Goal: Information Seeking & Learning: Obtain resource

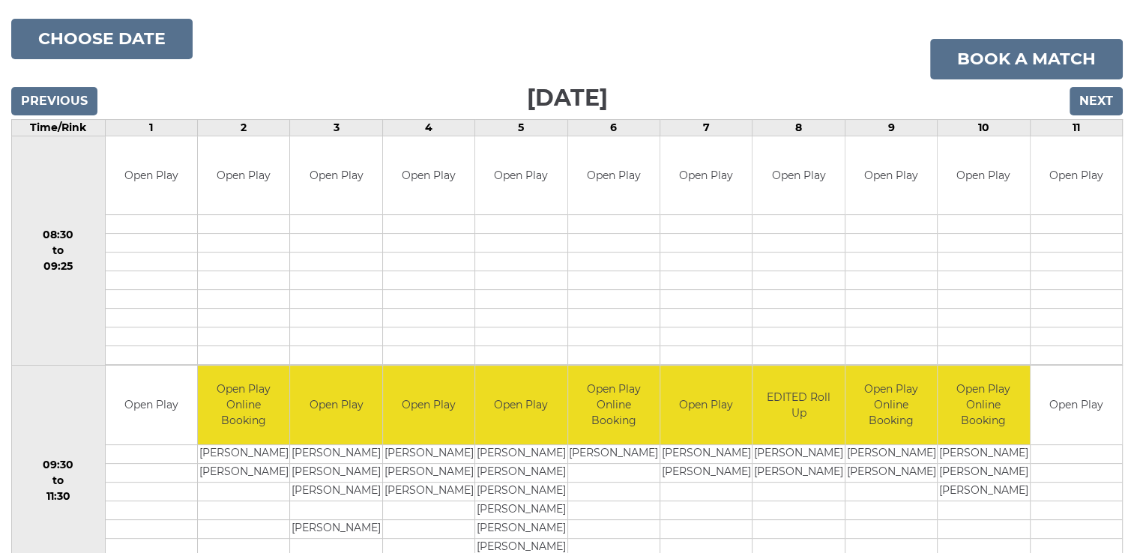
scroll to position [207, 0]
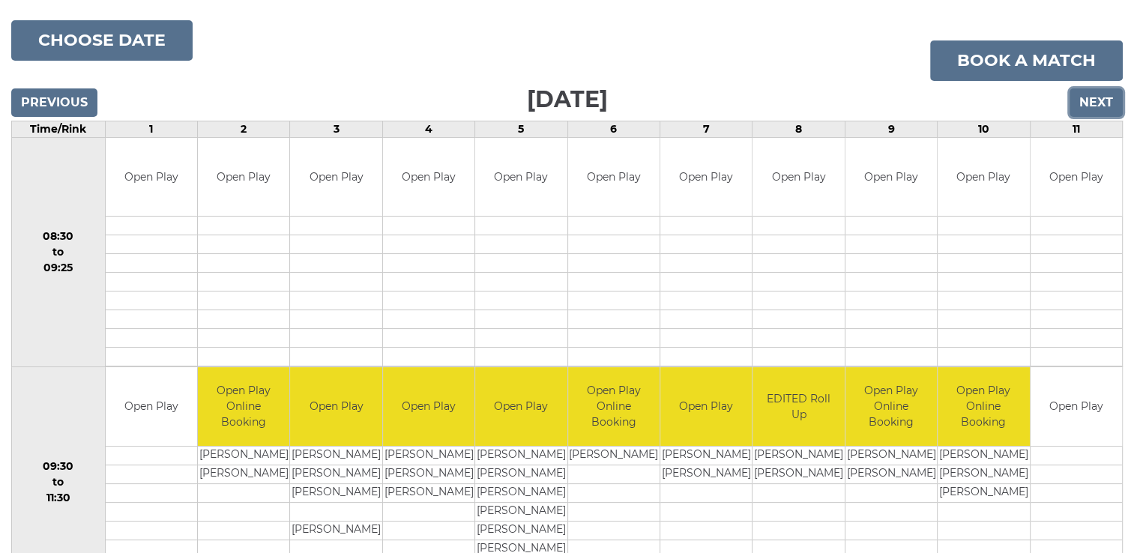
click at [1094, 95] on input "Next" at bounding box center [1096, 102] width 53 height 28
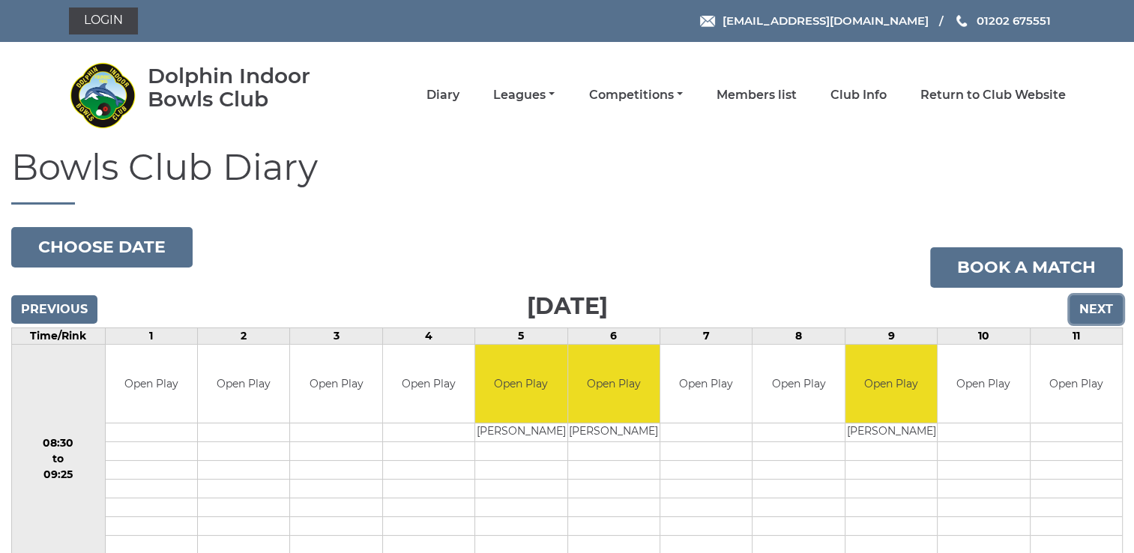
click at [1089, 304] on input "Next" at bounding box center [1096, 309] width 53 height 28
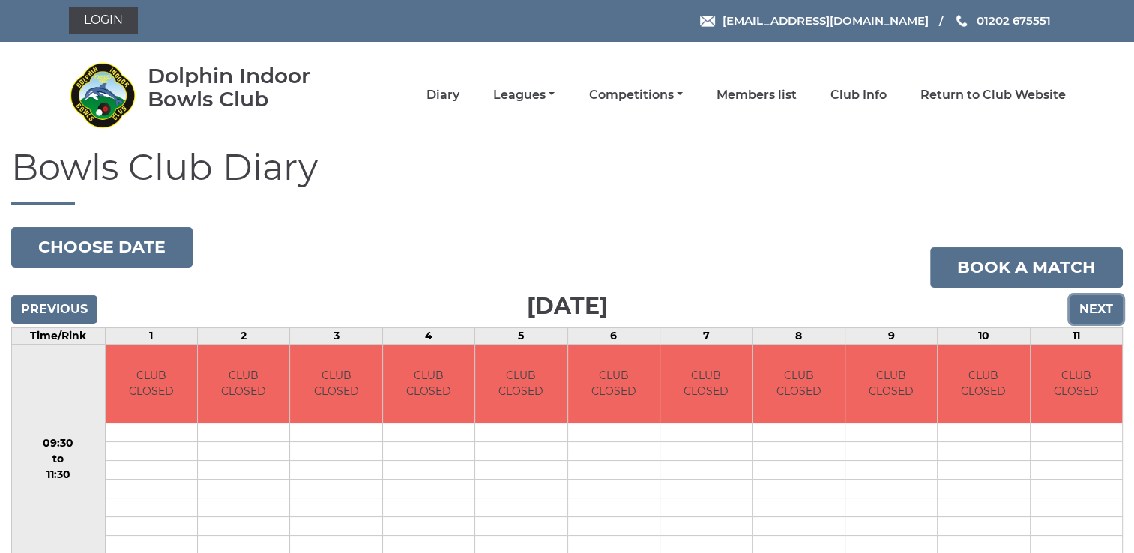
click at [1089, 304] on input "Next" at bounding box center [1096, 309] width 53 height 28
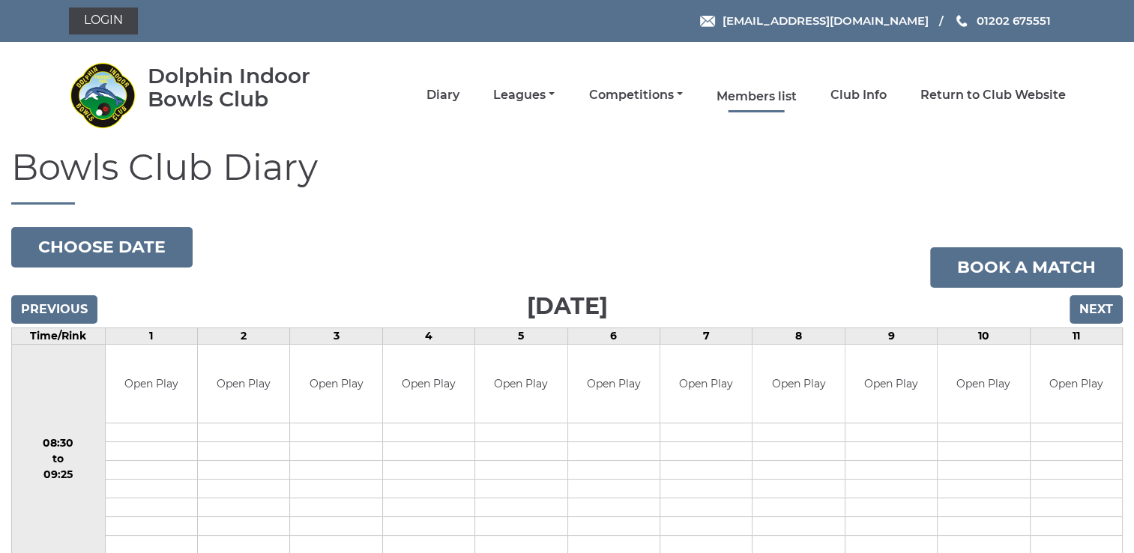
click at [730, 97] on link "Members list" at bounding box center [757, 96] width 80 height 16
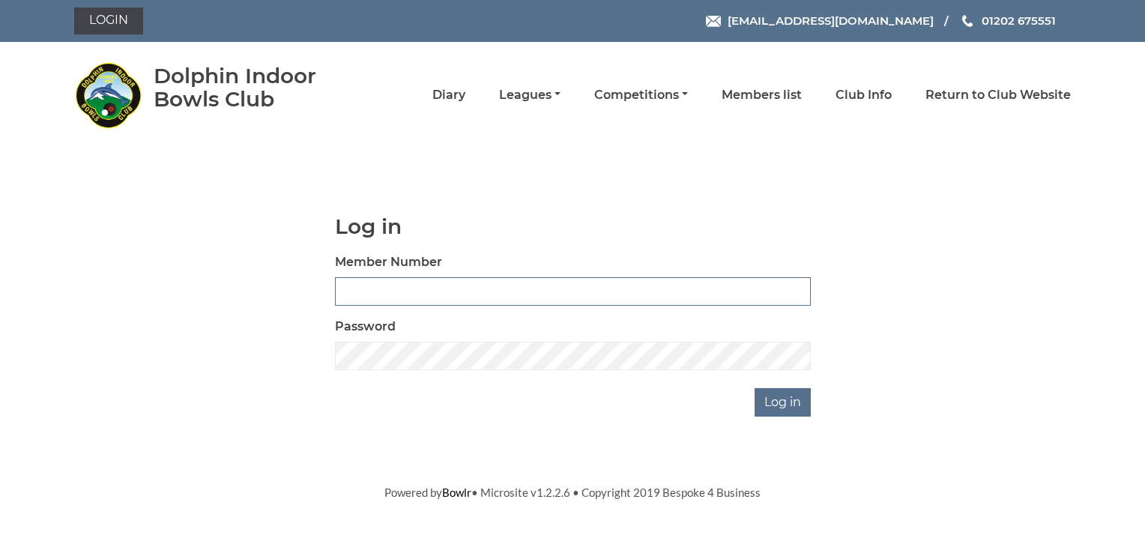
click at [358, 280] on input "Member Number" at bounding box center [573, 291] width 476 height 28
type input "1799"
click at [780, 403] on input "Log in" at bounding box center [783, 402] width 56 height 28
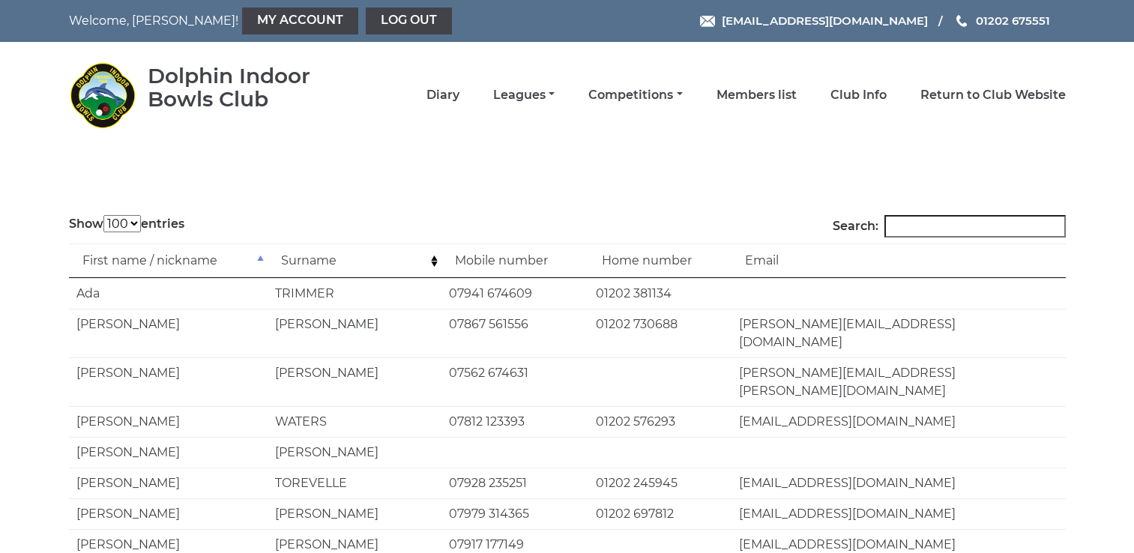
select select "100"
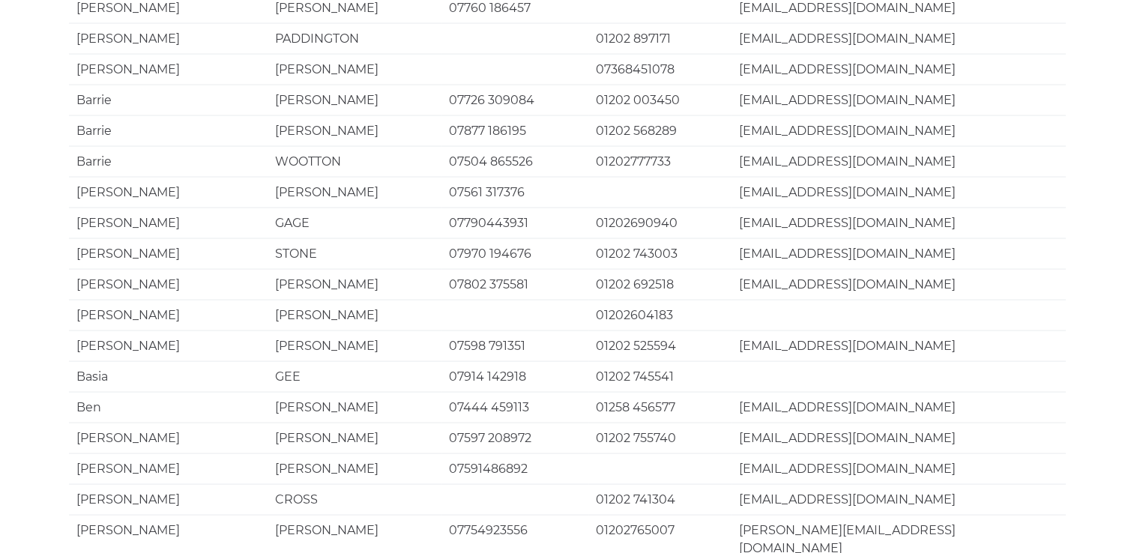
scroll to position [2901, 0]
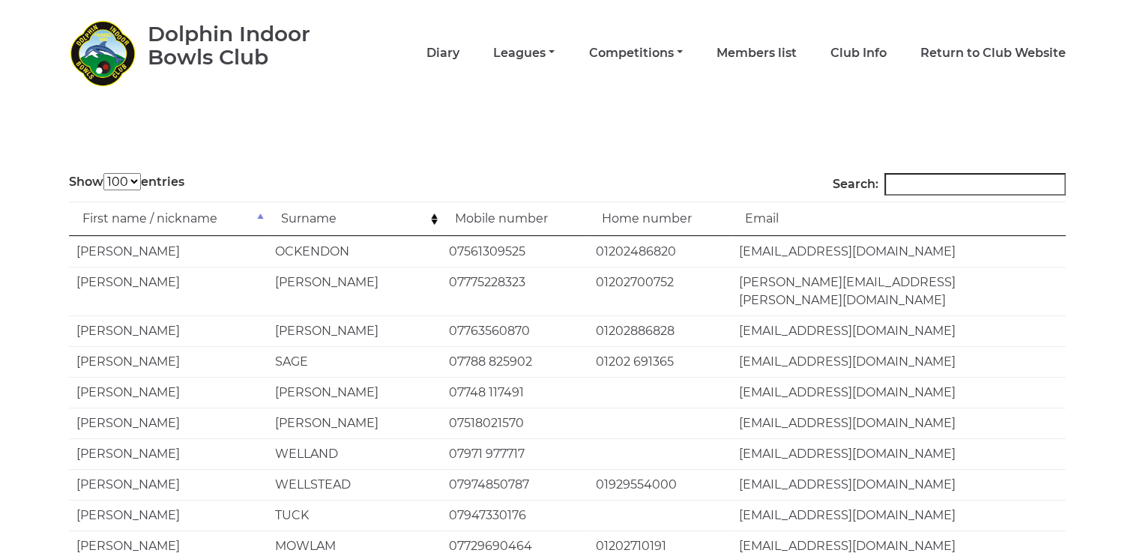
scroll to position [0, 0]
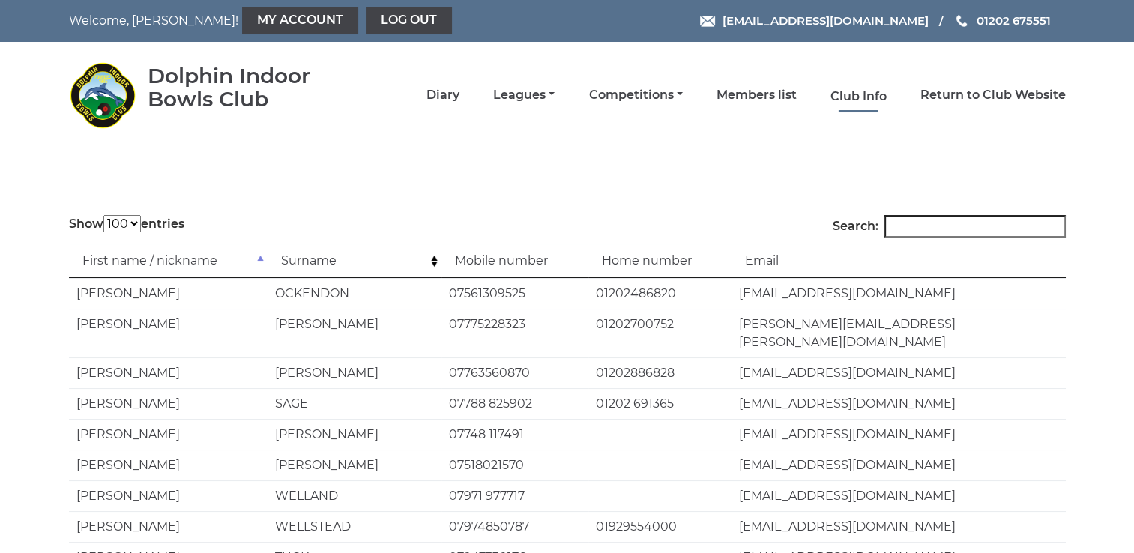
click at [858, 94] on link "Club Info" at bounding box center [859, 96] width 56 height 16
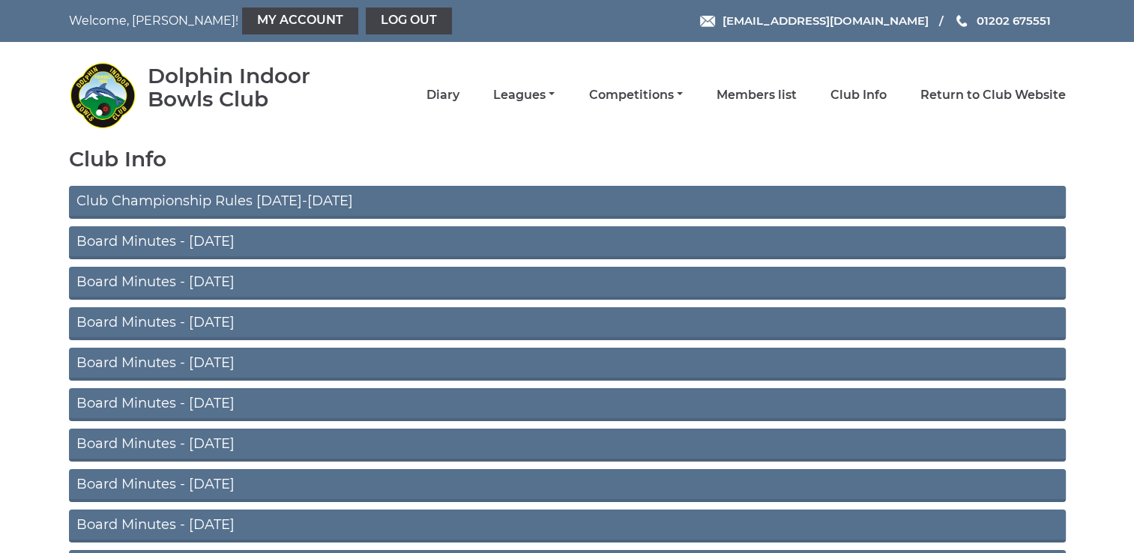
click at [199, 202] on link "Club Championship Rules 2025-2026" at bounding box center [567, 202] width 997 height 33
click at [141, 238] on link "Board Minutes - [DATE]" at bounding box center [567, 242] width 997 height 33
click at [843, 96] on link "Club Info" at bounding box center [859, 96] width 56 height 16
click at [930, 93] on link "Return to Club Website" at bounding box center [993, 96] width 145 height 16
